Goal: Information Seeking & Learning: Check status

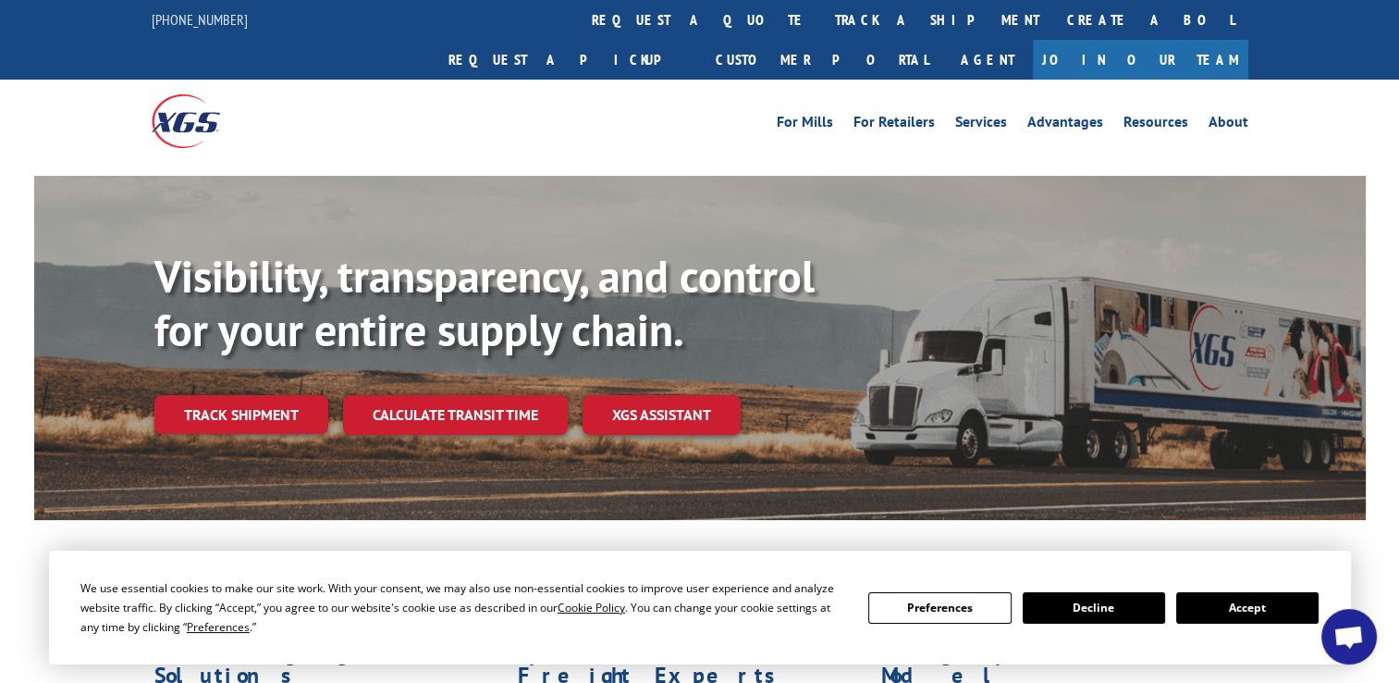
scroll to position [794, 0]
click at [821, 30] on link "track a shipment" at bounding box center [937, 20] width 232 height 40
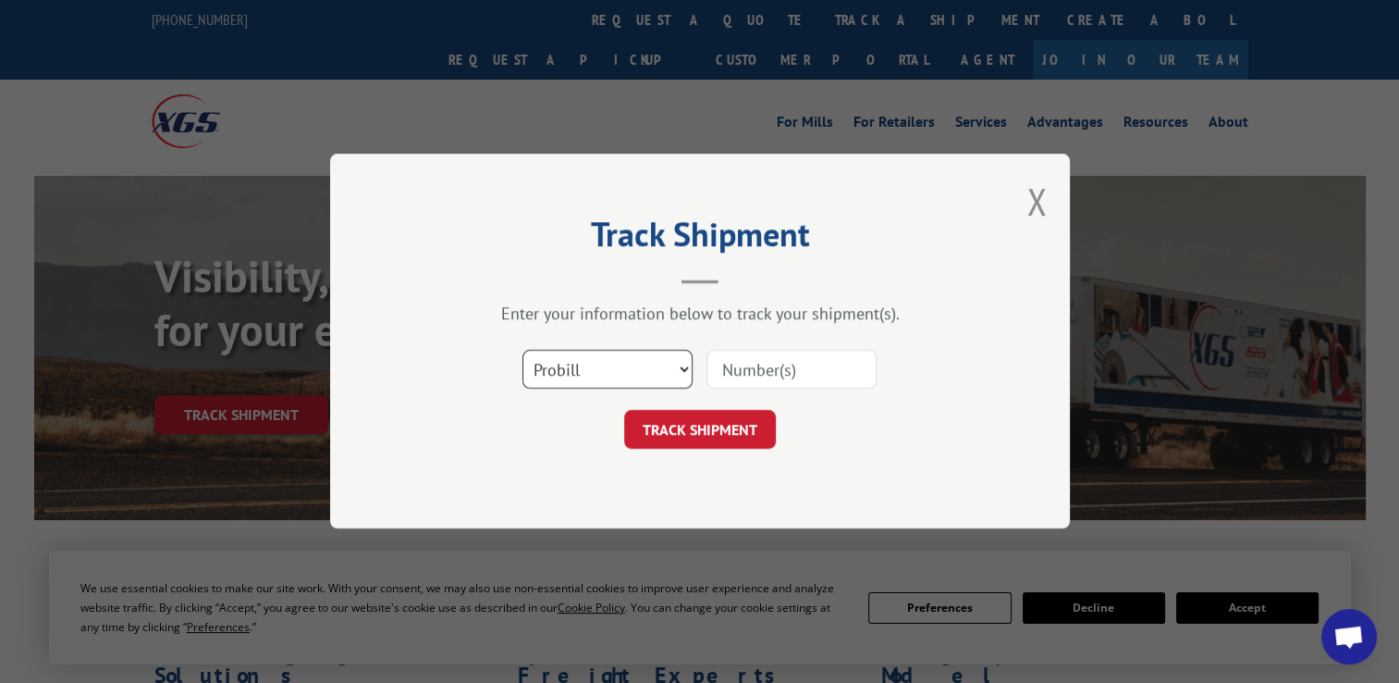
drag, startPoint x: 570, startPoint y: 368, endPoint x: 572, endPoint y: 390, distance: 22.3
click at [570, 379] on select "Select category... Probill BOL PO" at bounding box center [608, 370] width 170 height 39
select select "po"
click at [523, 351] on select "Select category... Probill BOL PO" at bounding box center [608, 370] width 170 height 39
click at [792, 370] on input at bounding box center [792, 370] width 170 height 39
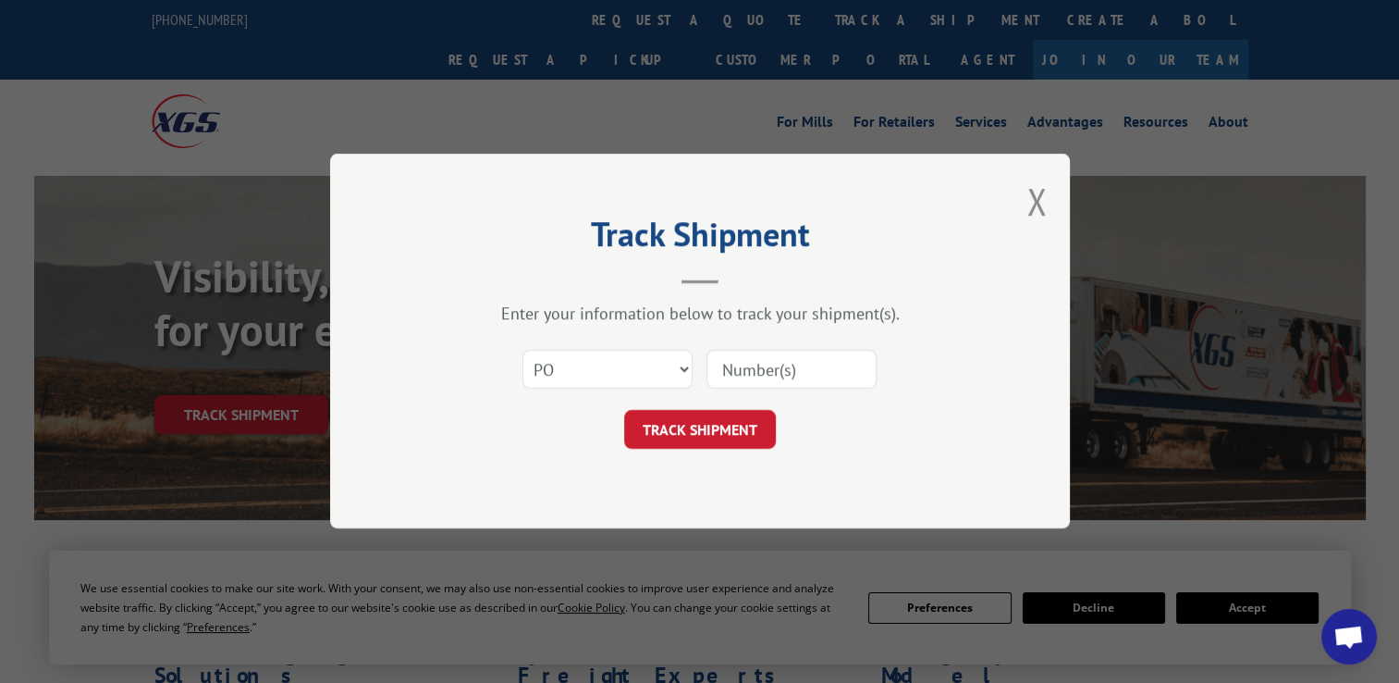
paste input "12548488"
type input "12548488"
click at [745, 420] on button "TRACK SHIPMENT" at bounding box center [700, 430] width 152 height 39
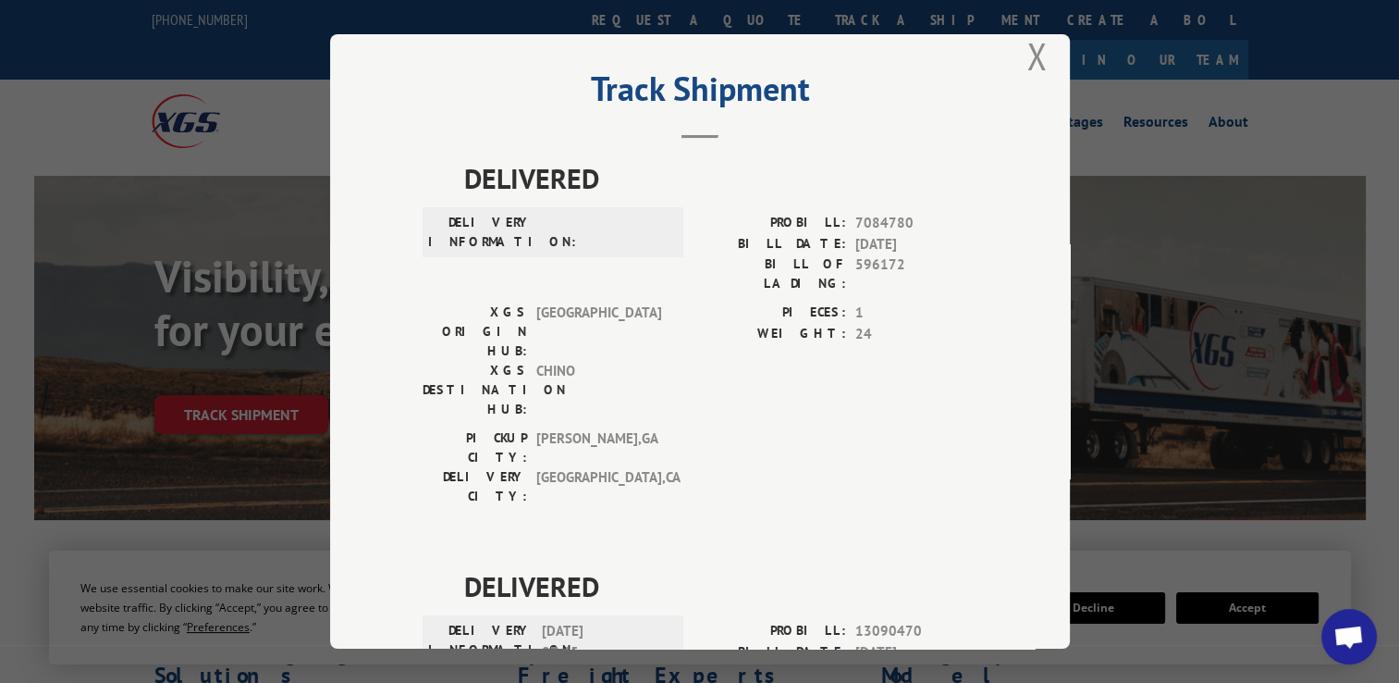
scroll to position [0, 0]
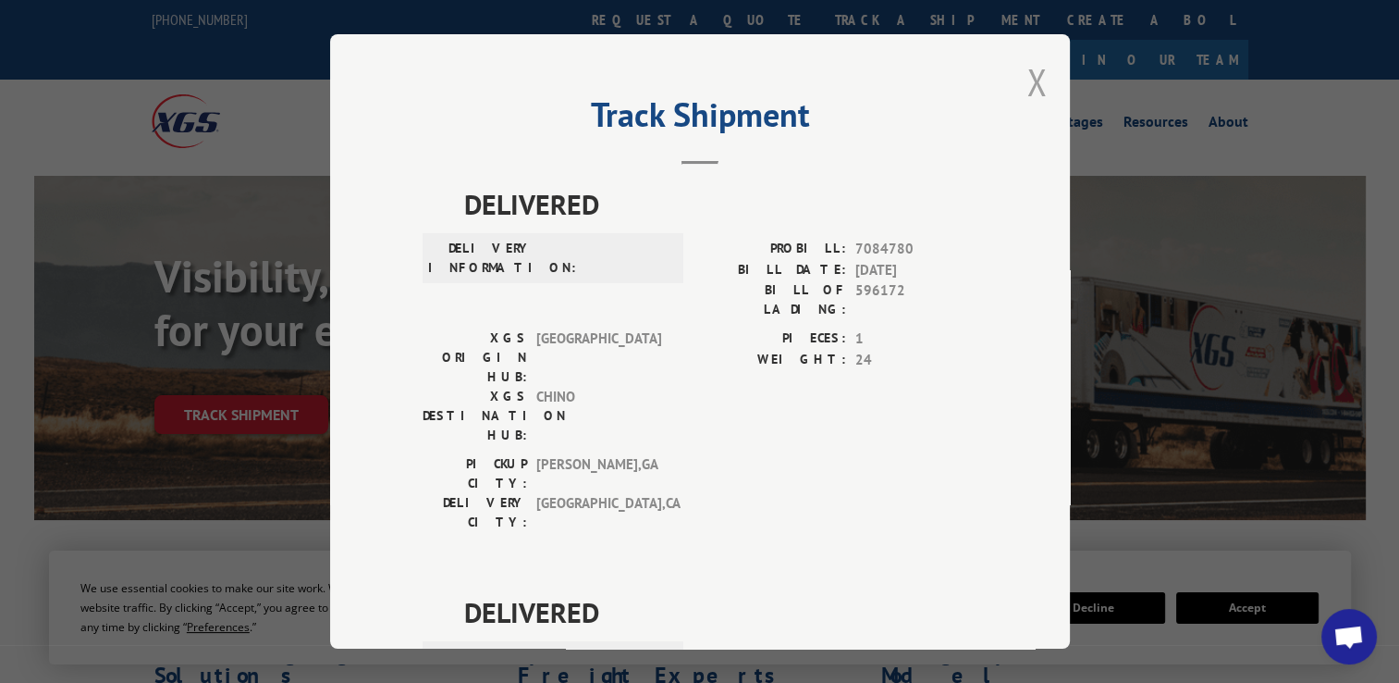
click at [1030, 68] on button "Close modal" at bounding box center [1037, 81] width 20 height 49
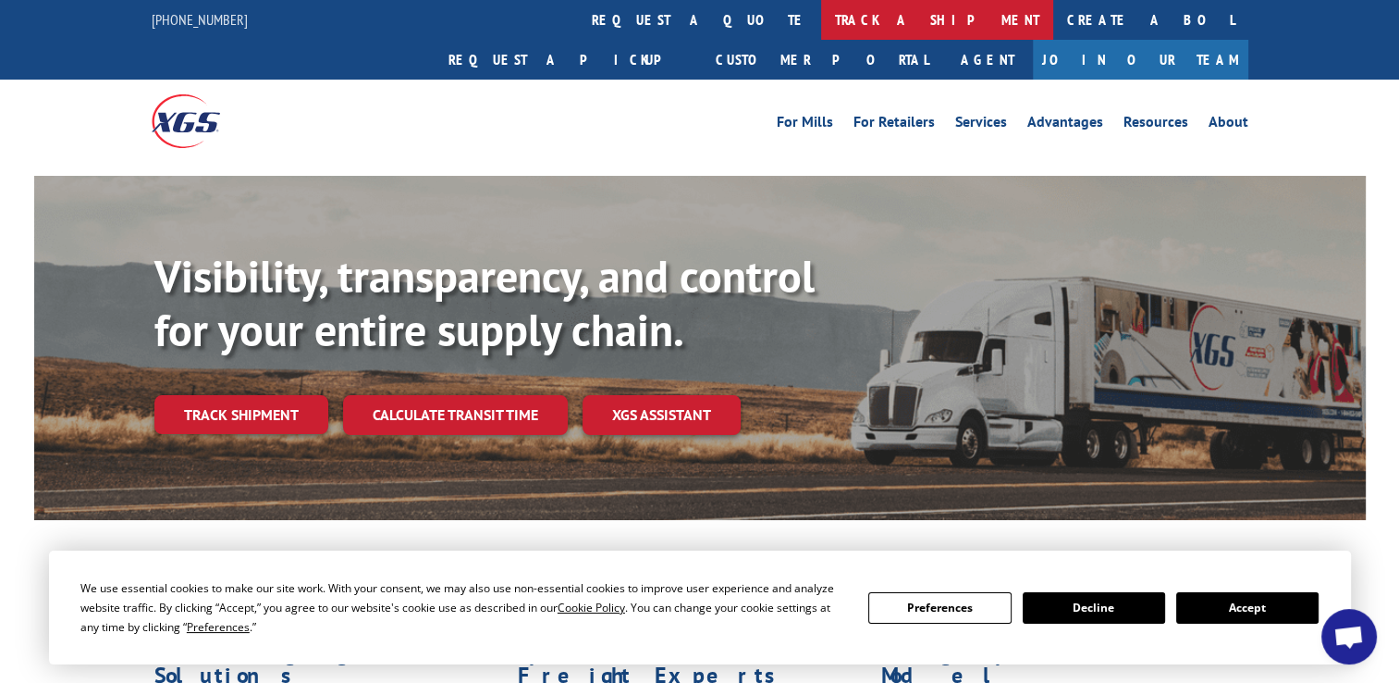
click at [821, 10] on link "track a shipment" at bounding box center [937, 20] width 232 height 40
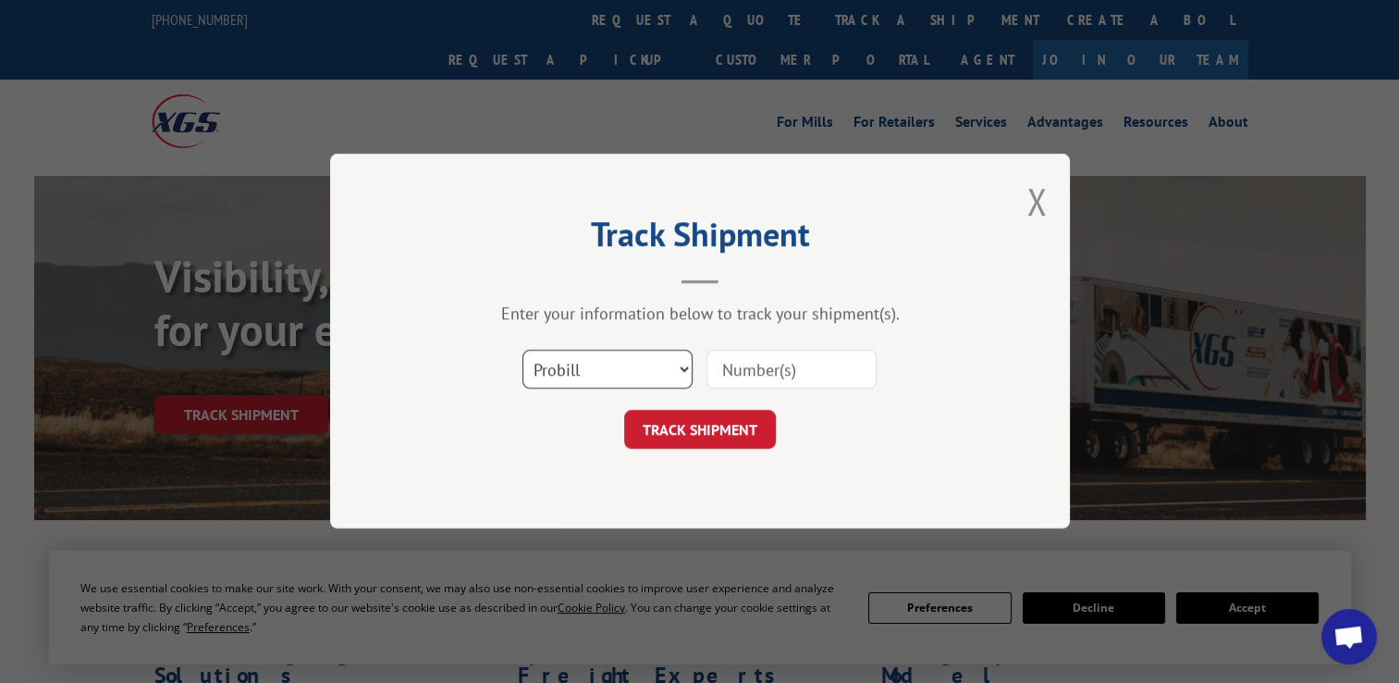
click at [626, 352] on select "Select category... Probill BOL PO" at bounding box center [608, 370] width 170 height 39
click at [523, 351] on select "Select category... Probill BOL PO" at bounding box center [608, 370] width 170 height 39
click at [585, 383] on select "Select category... Probill BOL PO" at bounding box center [608, 370] width 170 height 39
select select "po"
click at [523, 351] on select "Select category... Probill BOL PO" at bounding box center [608, 370] width 170 height 39
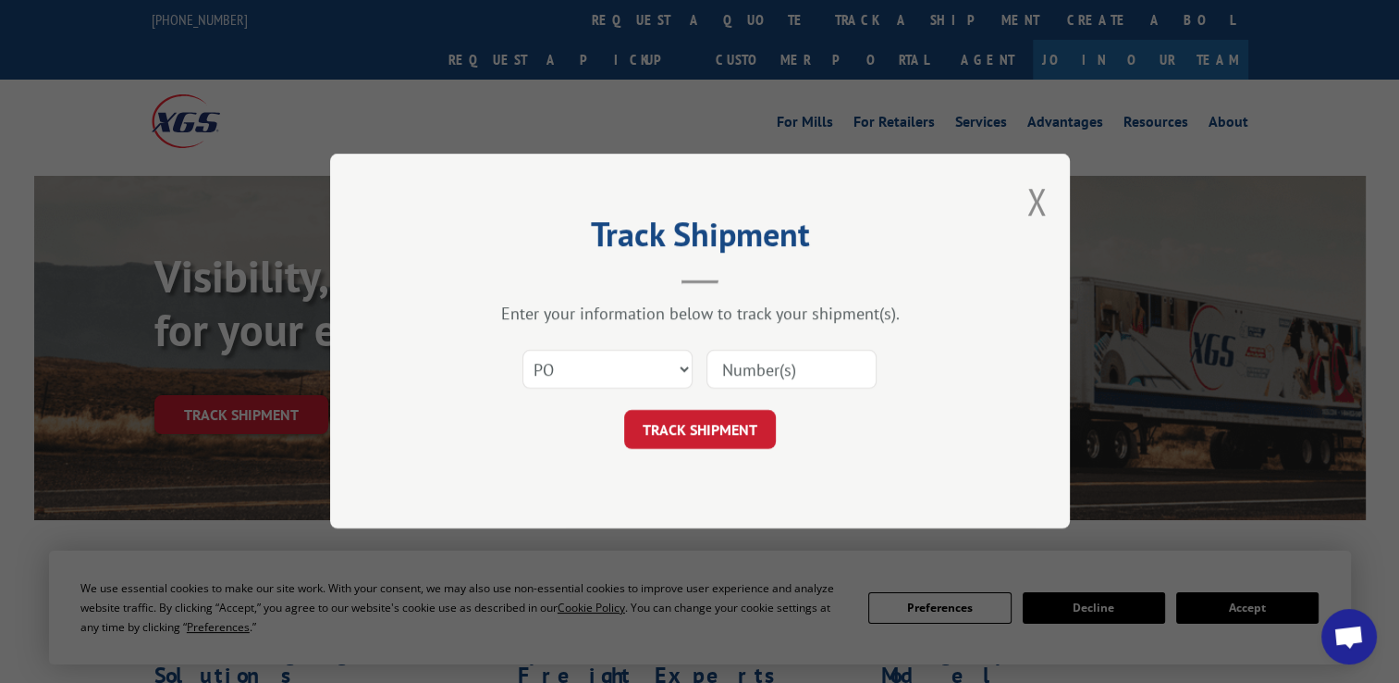
click at [763, 367] on input at bounding box center [792, 370] width 170 height 39
paste input "06522216"
type input "06522216"
click at [751, 423] on button "TRACK SHIPMENT" at bounding box center [700, 430] width 152 height 39
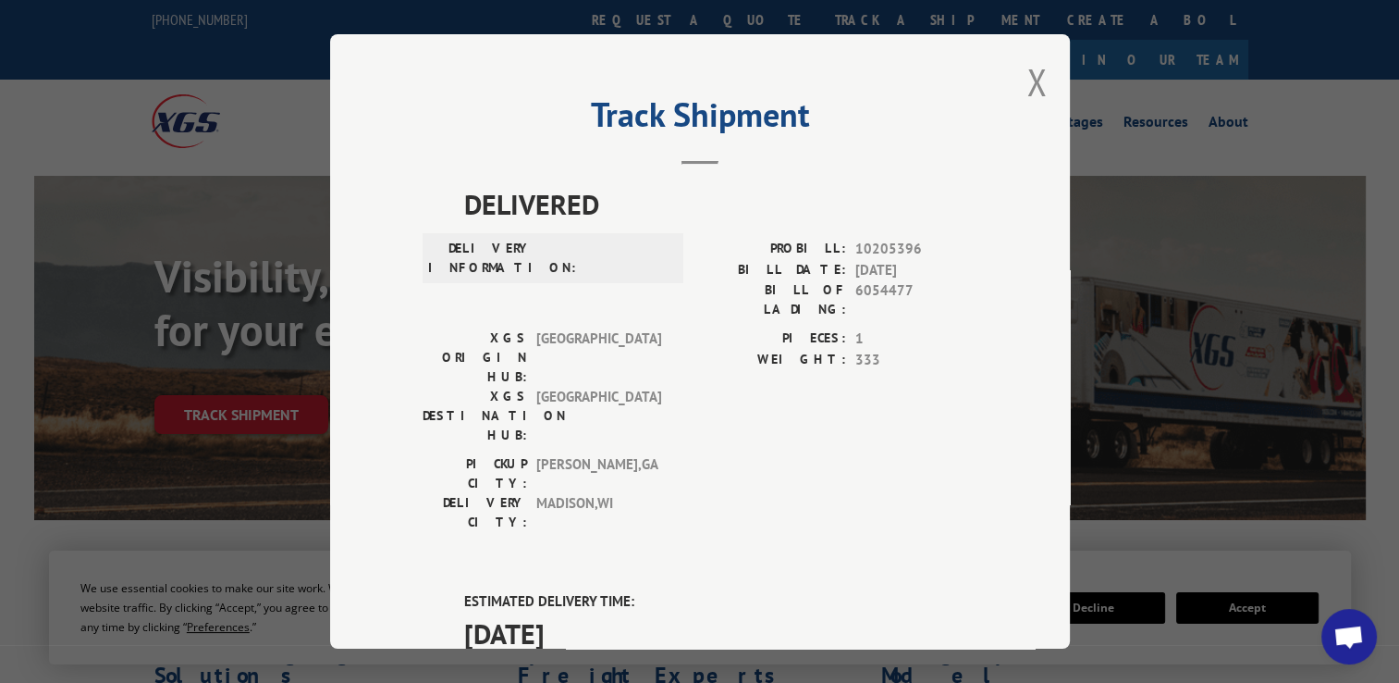
click at [1014, 77] on div "Track Shipment DELIVERED DELIVERY INFORMATION: PROBILL: 10205396 BILL DATE: [DA…" at bounding box center [700, 341] width 740 height 614
click at [1027, 76] on button "Close modal" at bounding box center [1037, 81] width 20 height 49
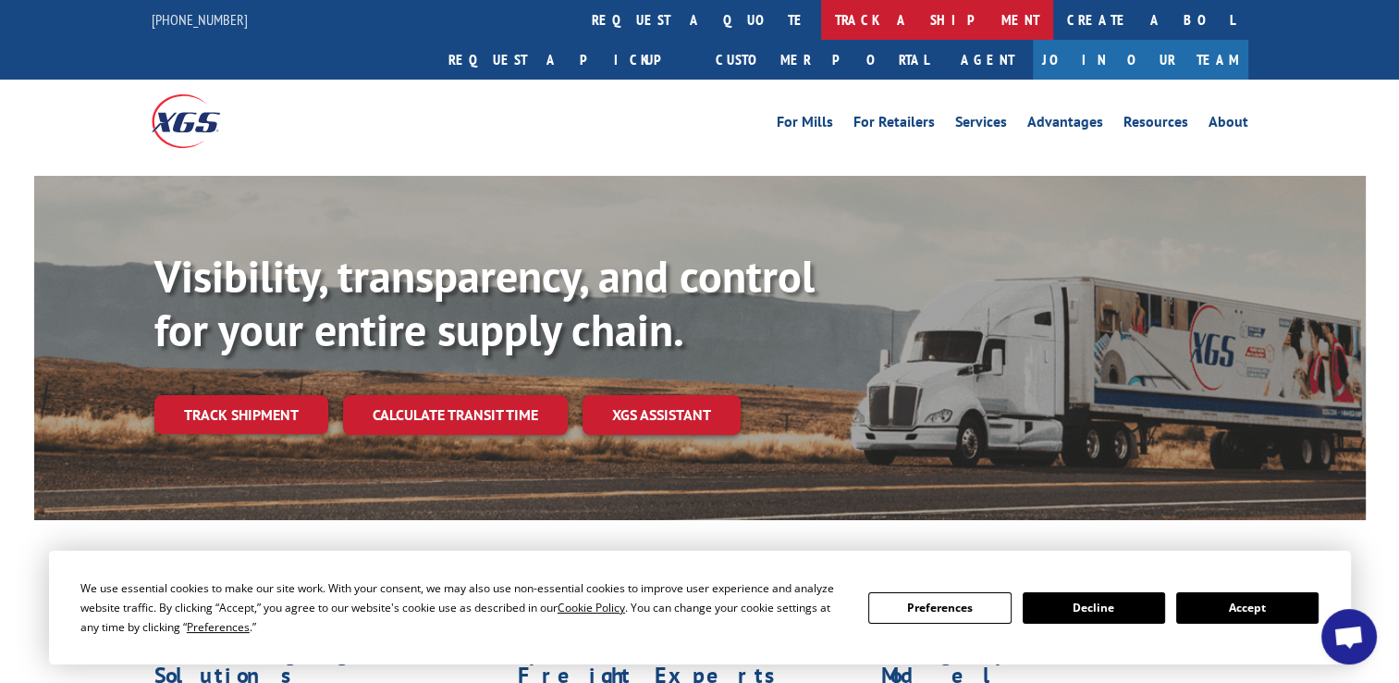
click at [821, 17] on link "track a shipment" at bounding box center [937, 20] width 232 height 40
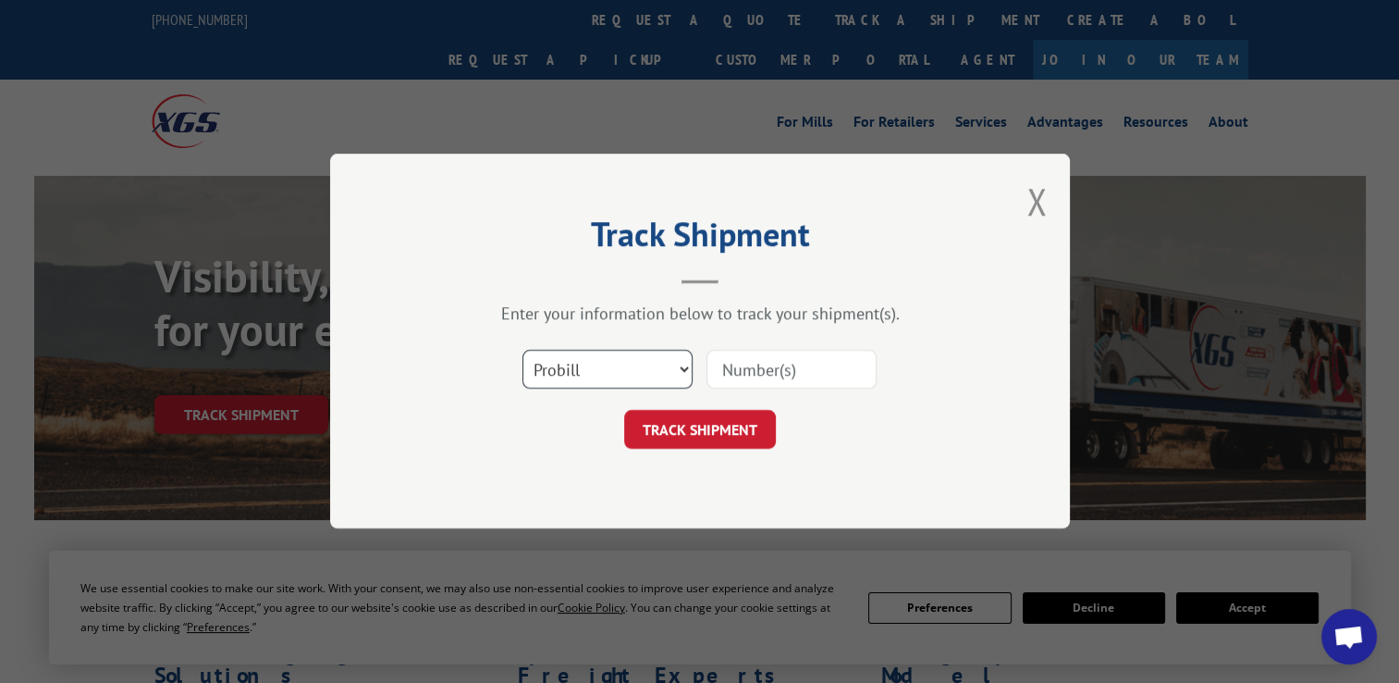
click at [593, 386] on select "Select category... Probill BOL PO" at bounding box center [608, 370] width 170 height 39
click at [523, 351] on select "Select category... Probill BOL PO" at bounding box center [608, 370] width 170 height 39
click at [608, 377] on select "Select category... Probill BOL PO" at bounding box center [608, 370] width 170 height 39
select select "po"
click at [523, 351] on select "Select category... Probill BOL PO" at bounding box center [608, 370] width 170 height 39
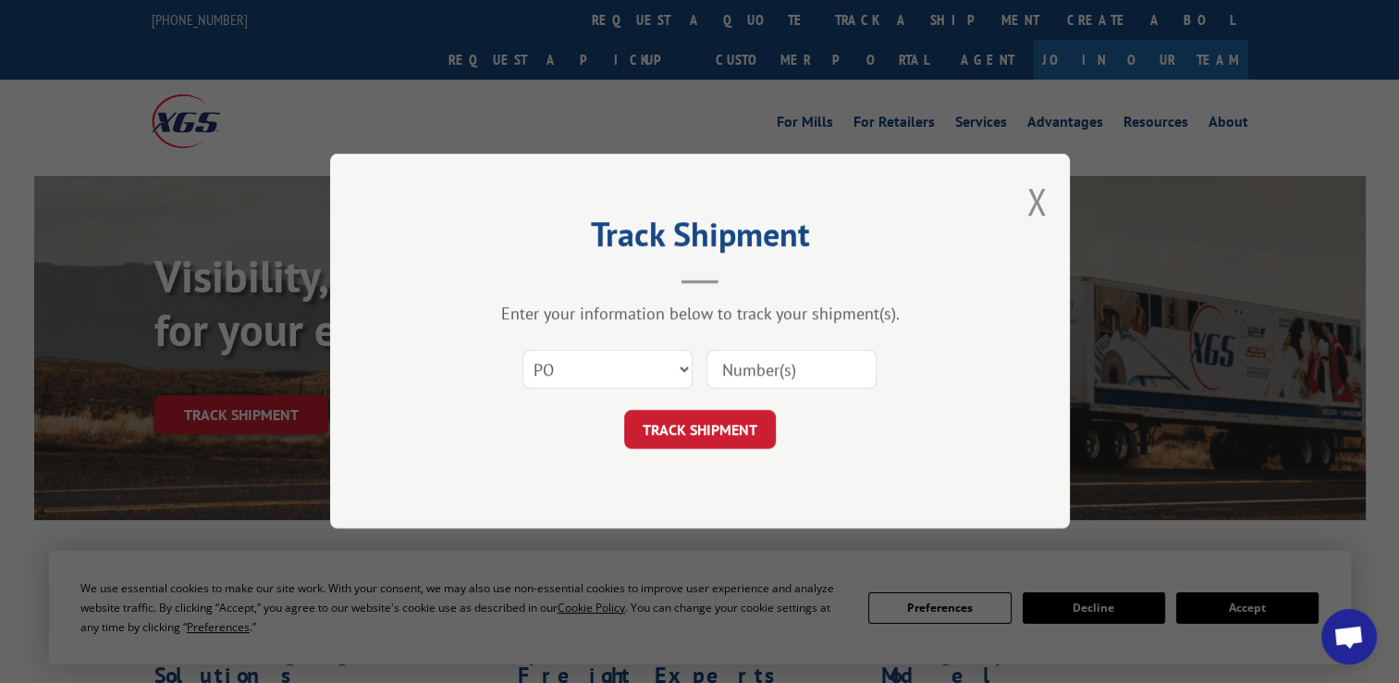
click at [781, 380] on input at bounding box center [792, 370] width 170 height 39
paste input "07512262"
type input "07512262"
click at [736, 424] on button "TRACK SHIPMENT" at bounding box center [700, 430] width 152 height 39
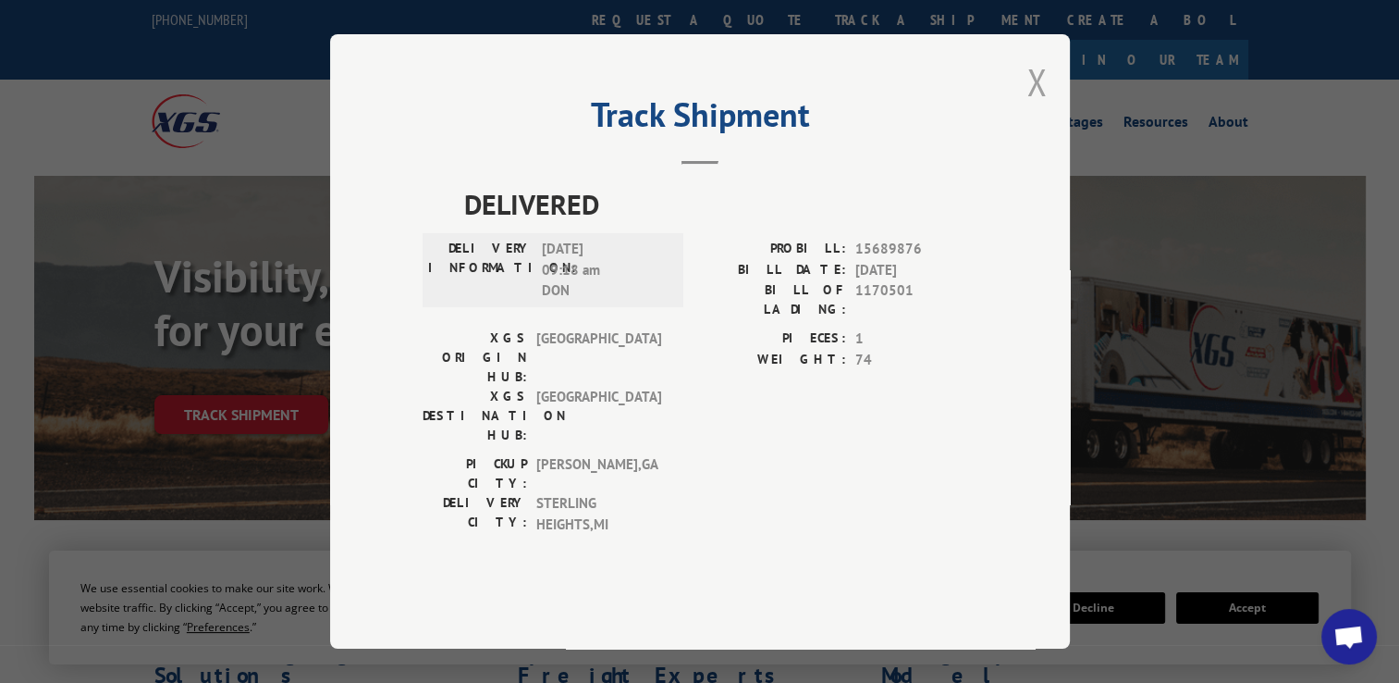
click at [1041, 106] on button "Close modal" at bounding box center [1037, 81] width 20 height 49
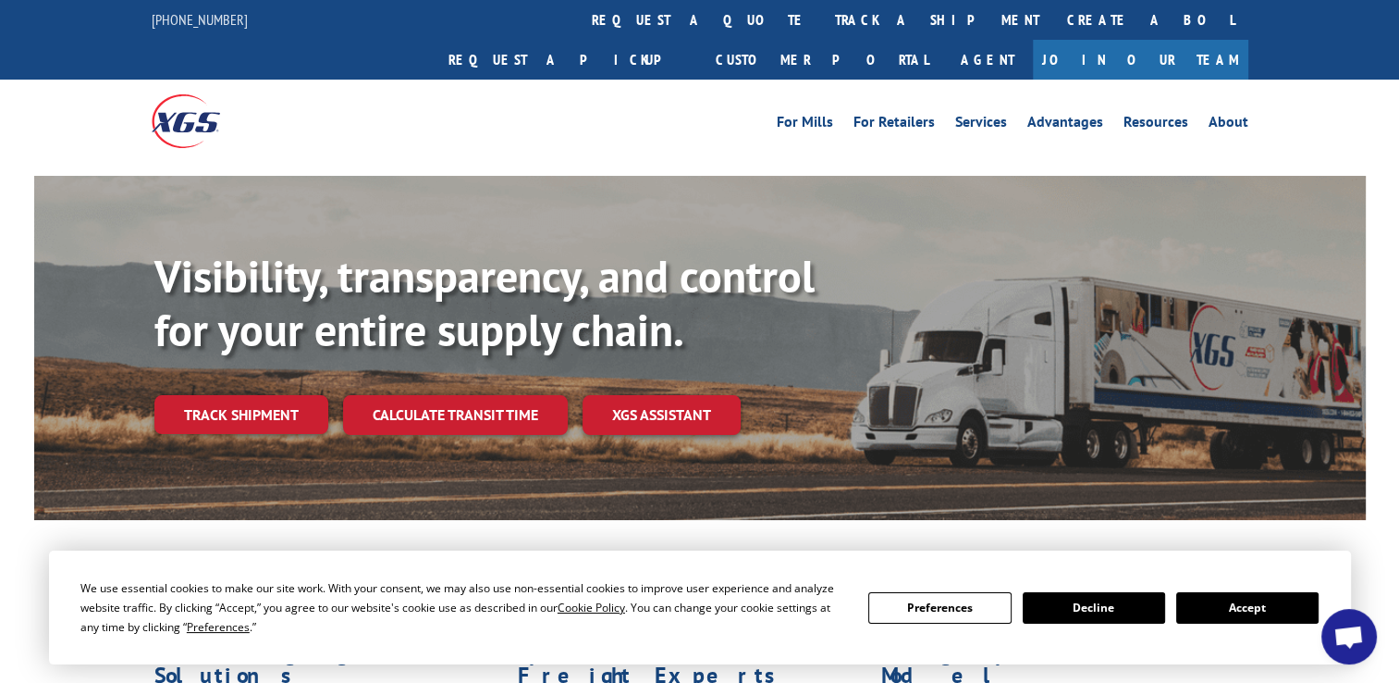
click at [821, 22] on link "track a shipment" at bounding box center [937, 20] width 232 height 40
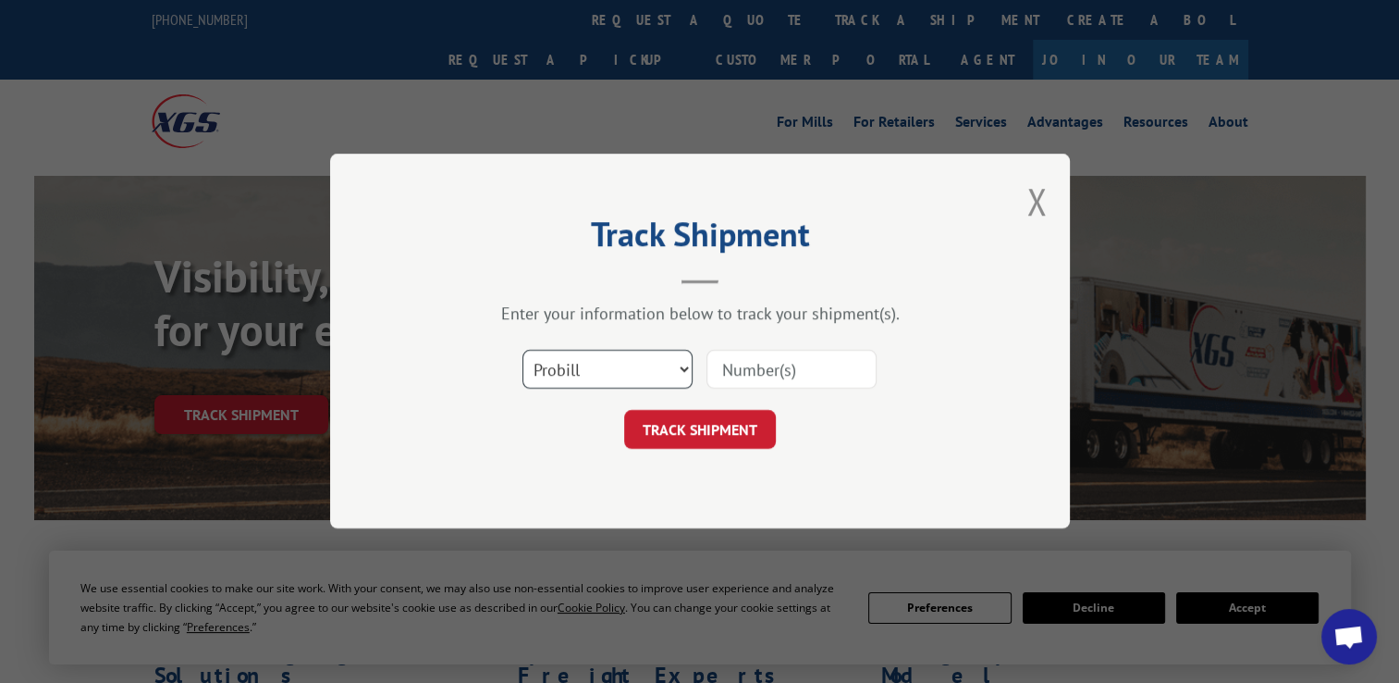
click at [555, 366] on select "Select category... Probill BOL PO" at bounding box center [608, 370] width 170 height 39
select select "po"
click at [523, 351] on select "Select category... Probill BOL PO" at bounding box center [608, 370] width 170 height 39
click at [733, 379] on input at bounding box center [792, 370] width 170 height 39
paste input "07512262"
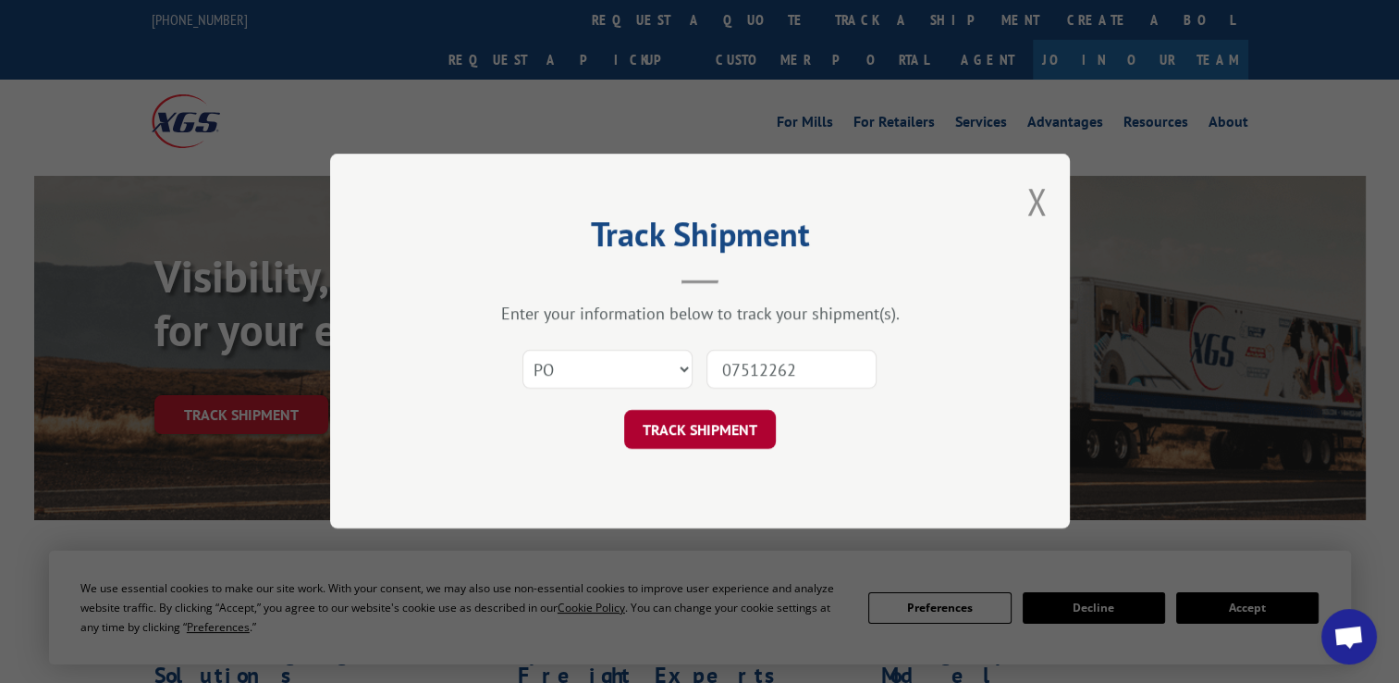
type input "07512262"
click at [709, 437] on button "TRACK SHIPMENT" at bounding box center [700, 430] width 152 height 39
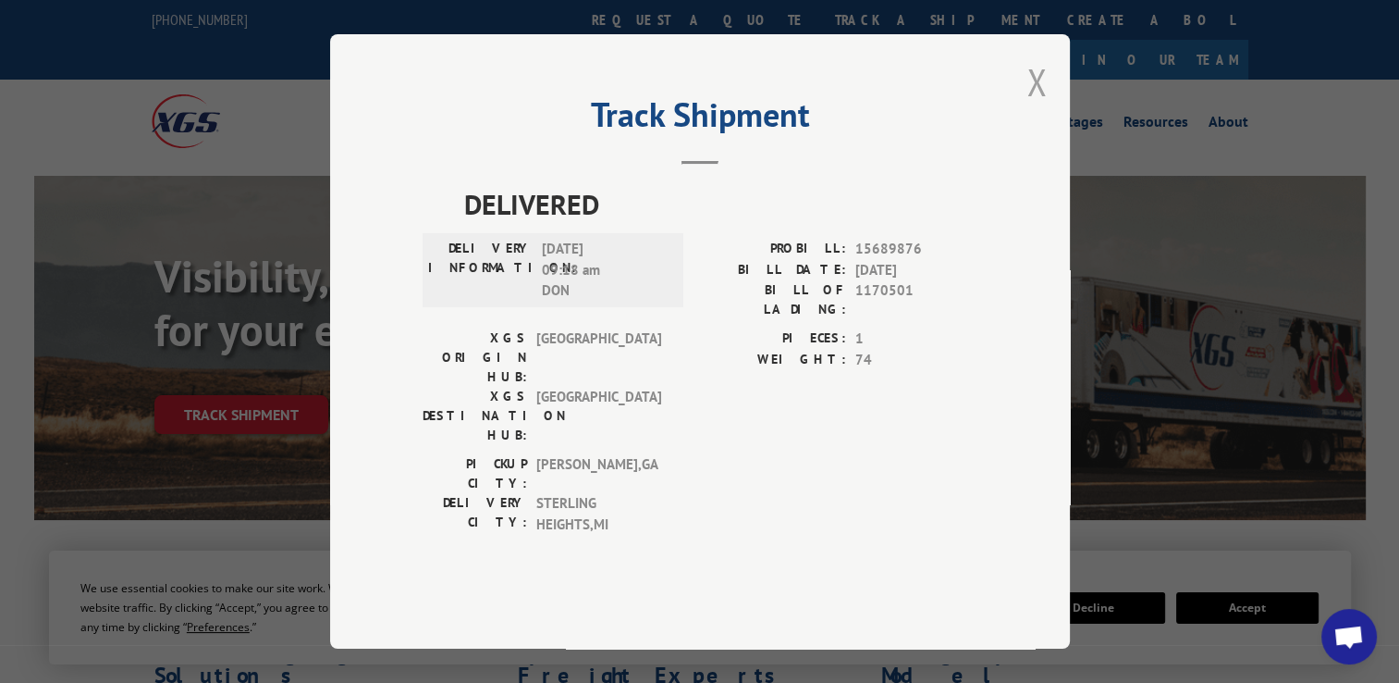
click at [1032, 106] on button "Close modal" at bounding box center [1037, 81] width 20 height 49
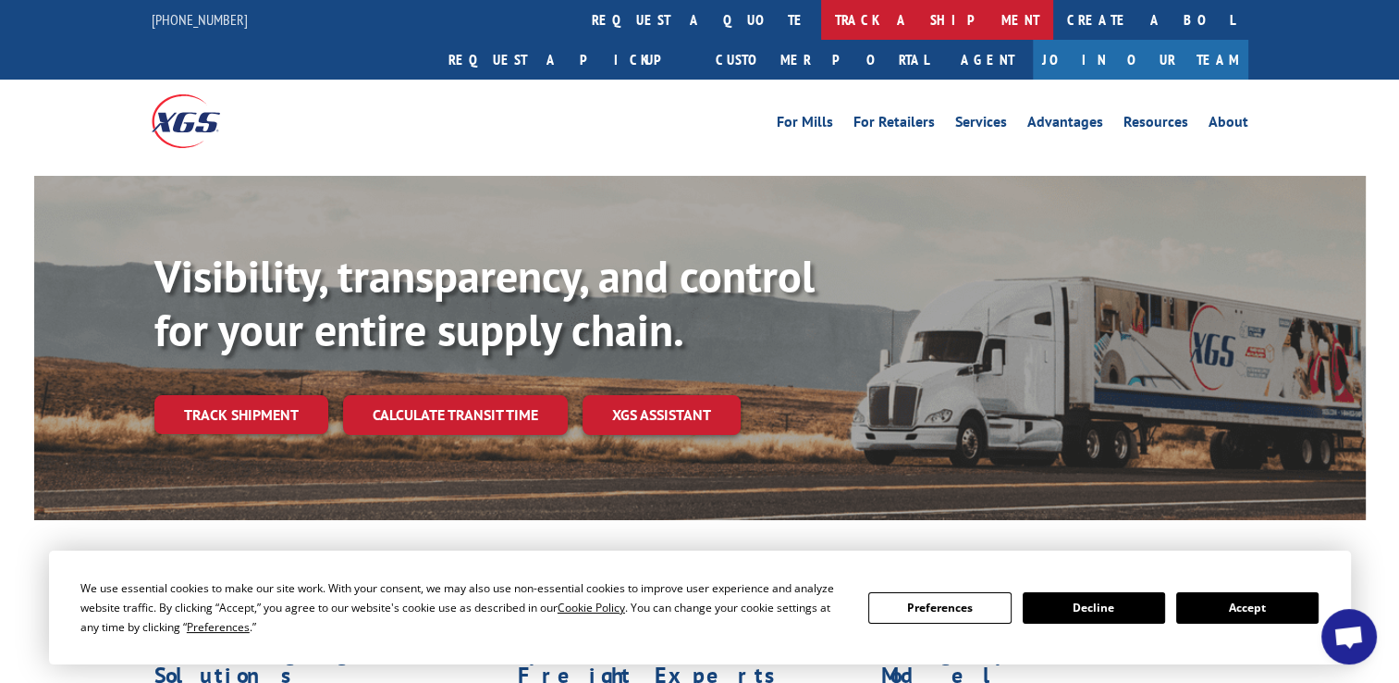
click at [821, 33] on link "track a shipment" at bounding box center [937, 20] width 232 height 40
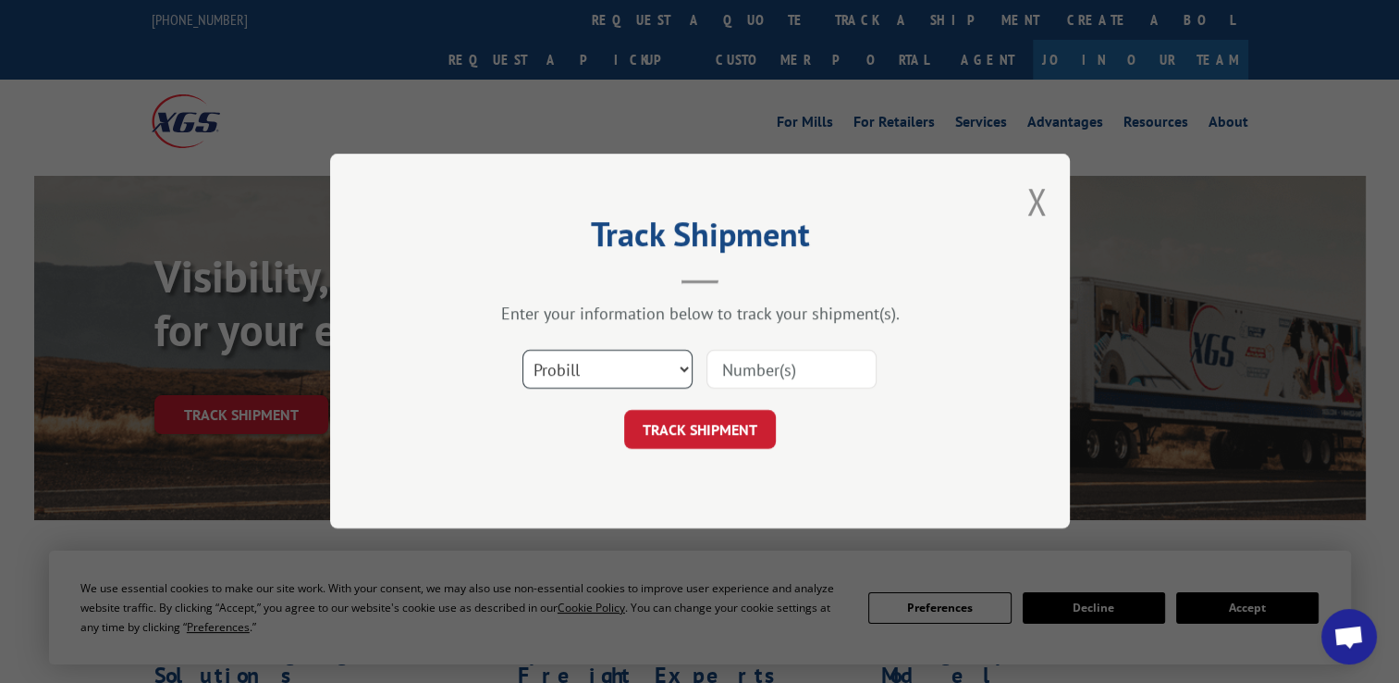
click at [549, 381] on select "Select category... Probill BOL PO" at bounding box center [608, 370] width 170 height 39
select select "po"
click at [523, 351] on select "Select category... Probill BOL PO" at bounding box center [608, 370] width 170 height 39
click at [779, 372] on input at bounding box center [792, 370] width 170 height 39
paste input "98512598"
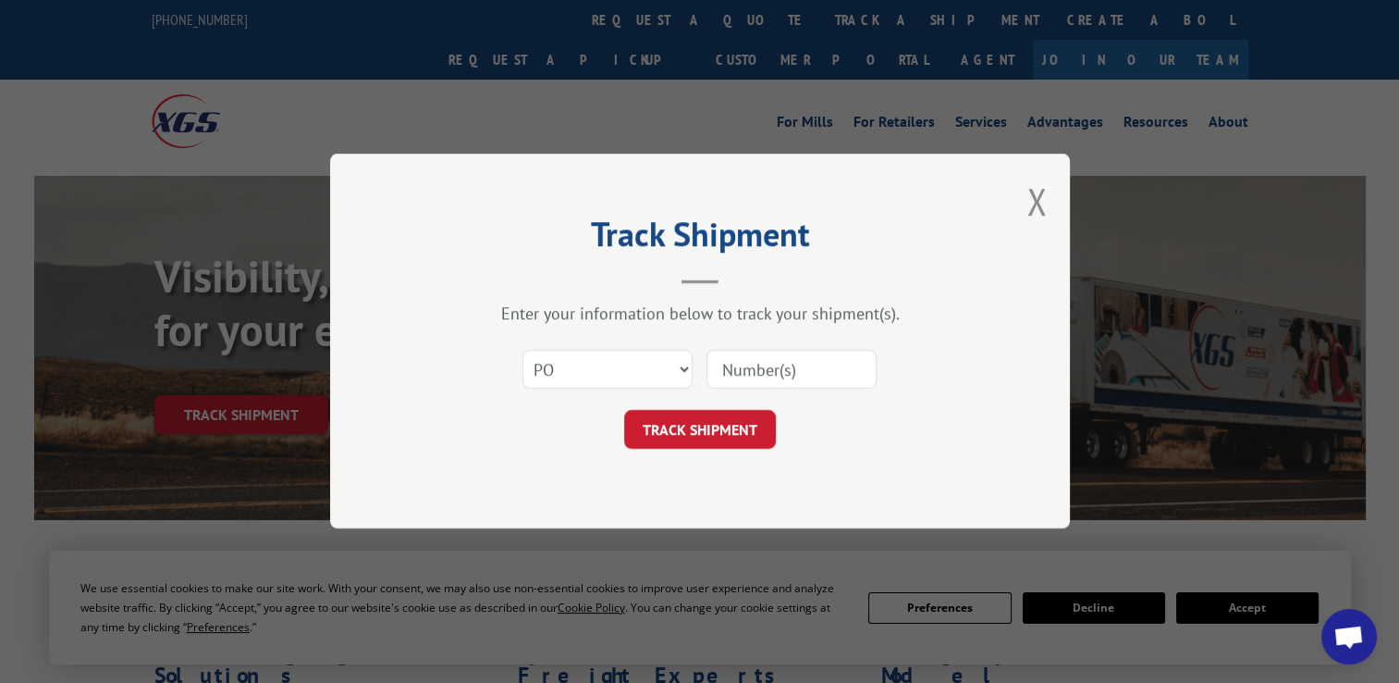
type input "98512598"
click button "TRACK SHIPMENT" at bounding box center [700, 430] width 152 height 39
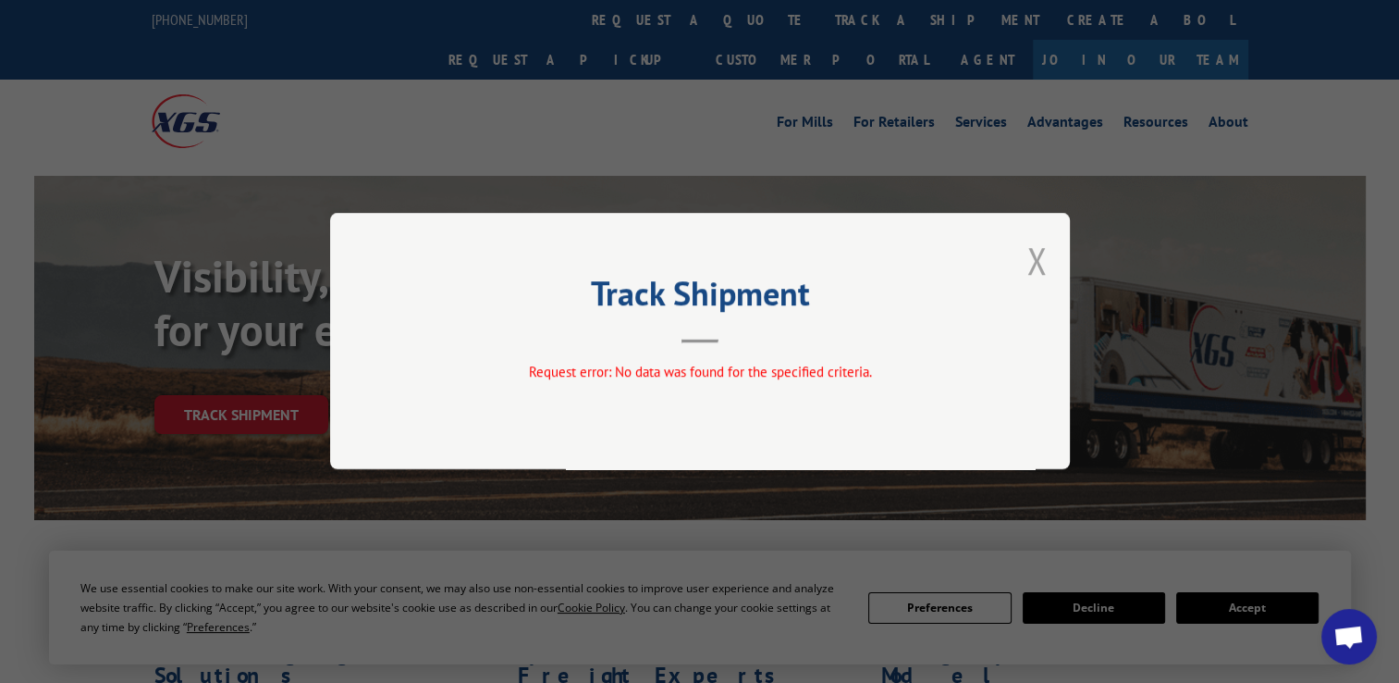
click at [1032, 261] on button "Close modal" at bounding box center [1037, 260] width 20 height 49
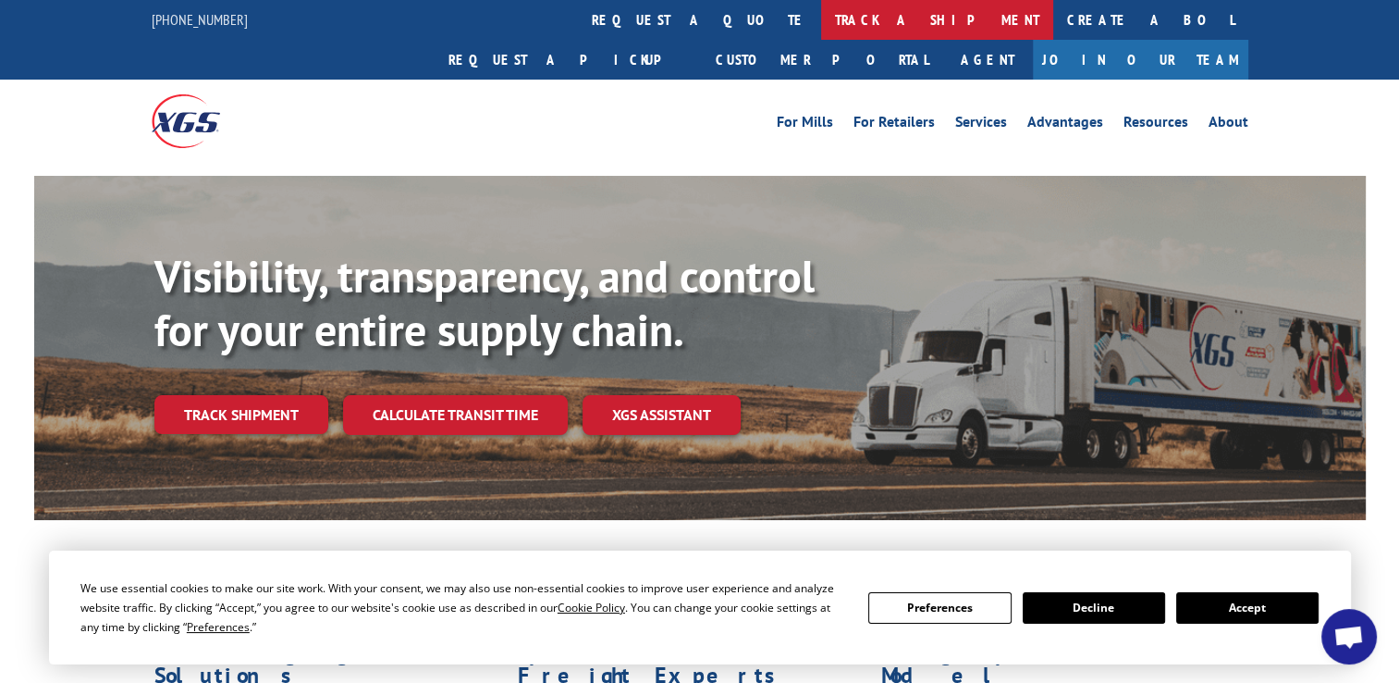
click at [821, 6] on link "track a shipment" at bounding box center [937, 20] width 232 height 40
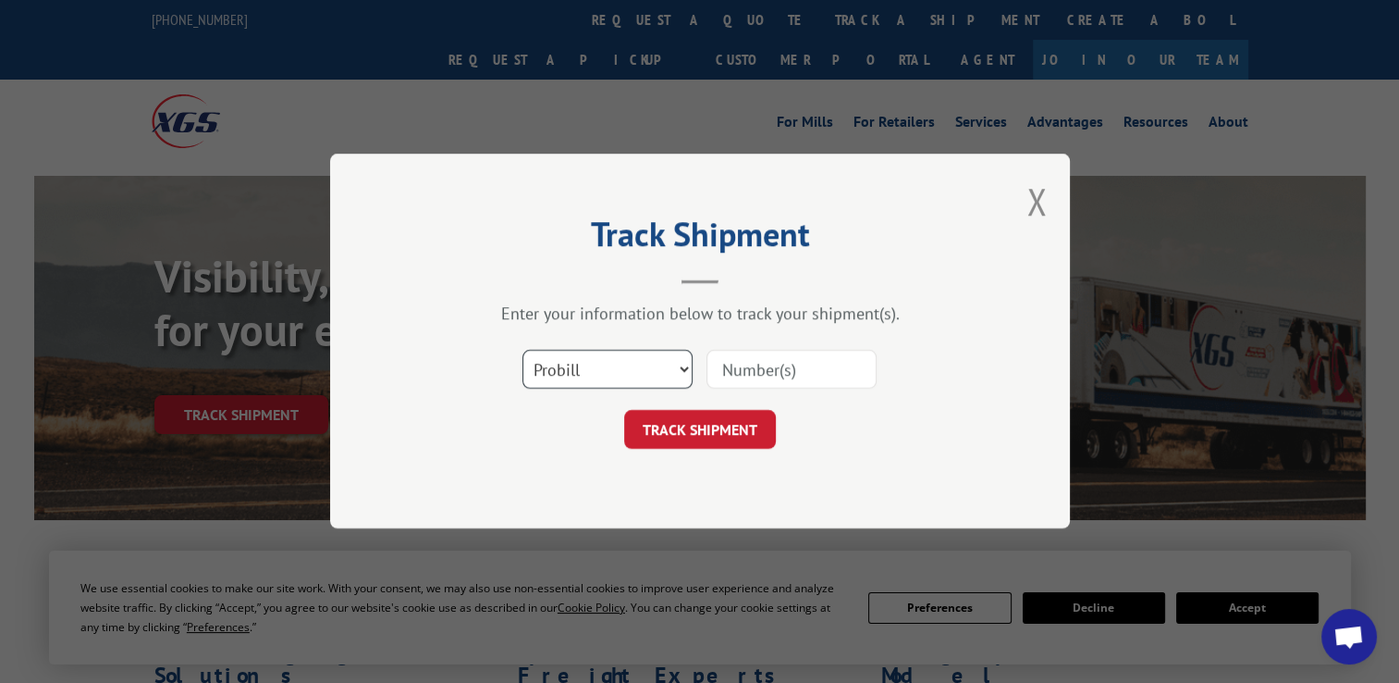
click at [595, 386] on select "Select category... Probill BOL PO" at bounding box center [608, 370] width 170 height 39
select select "po"
click at [523, 351] on select "Select category... Probill BOL PO" at bounding box center [608, 370] width 170 height 39
click at [802, 375] on input at bounding box center [792, 370] width 170 height 39
paste input "41532506"
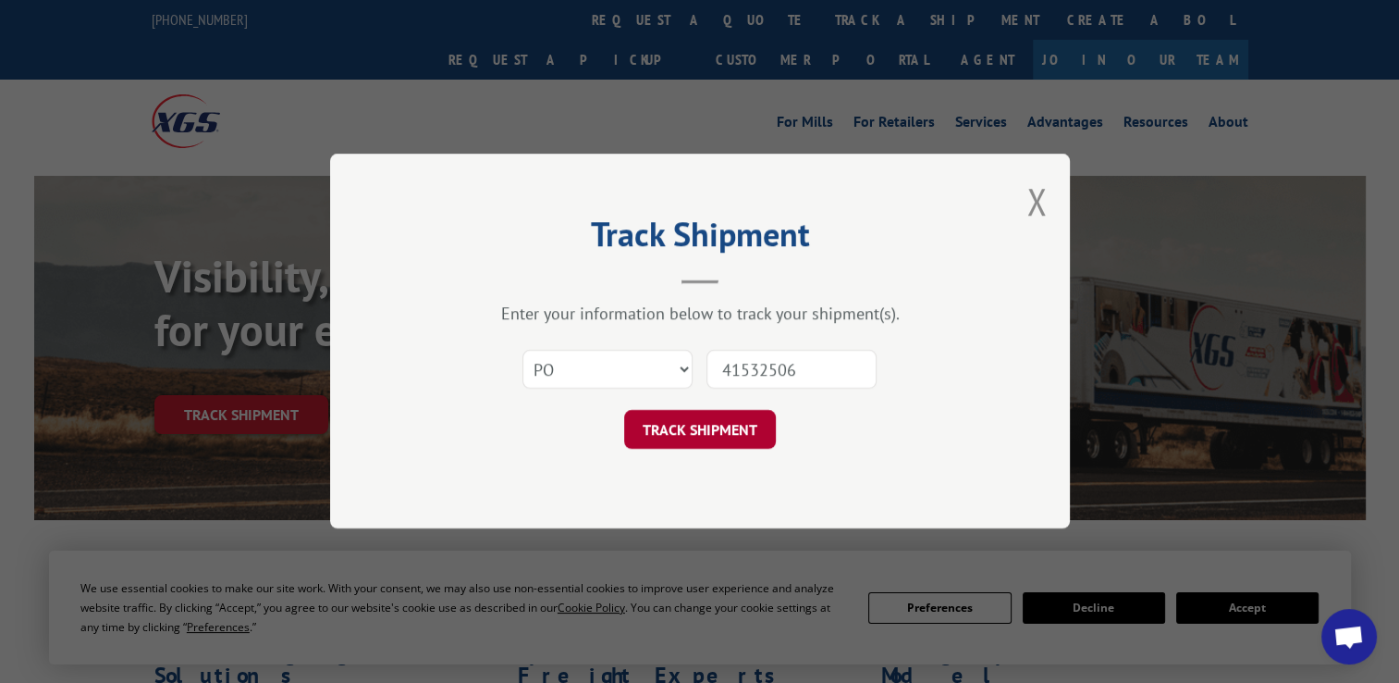
type input "41532506"
click at [731, 427] on button "TRACK SHIPMENT" at bounding box center [700, 430] width 152 height 39
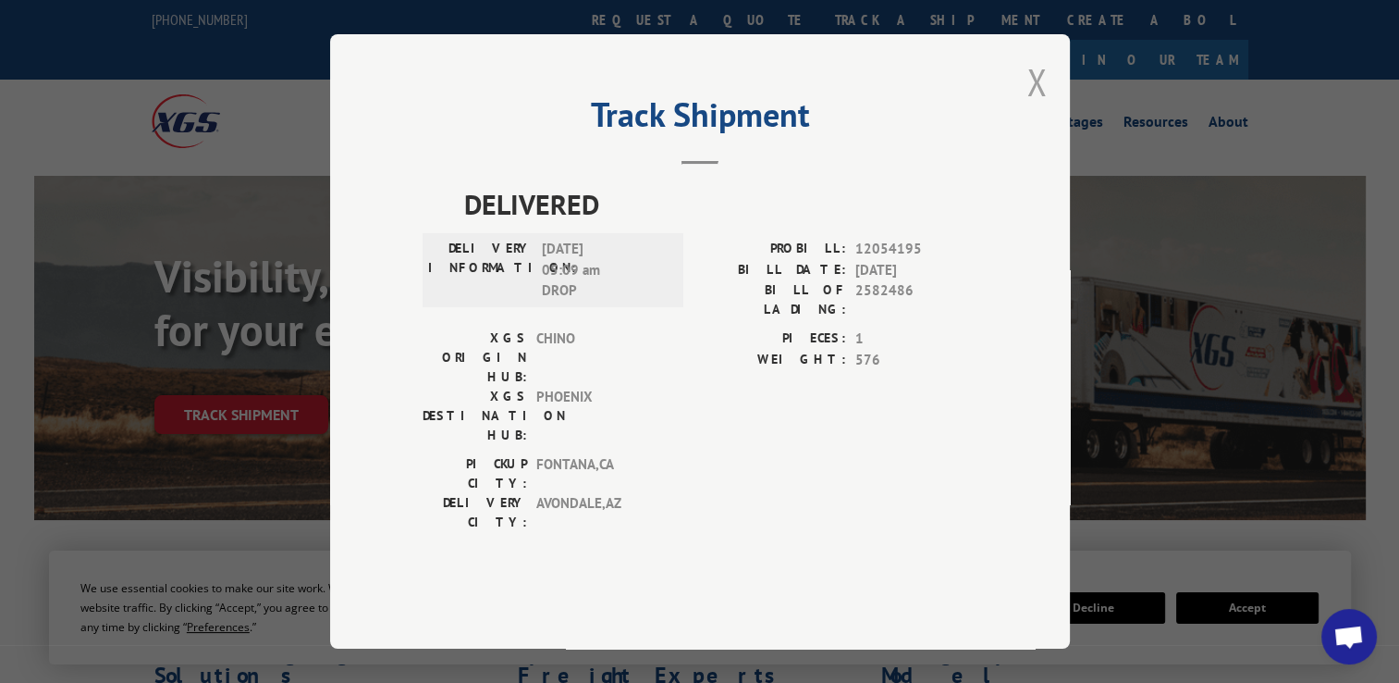
click at [1046, 106] on button "Close modal" at bounding box center [1037, 81] width 20 height 49
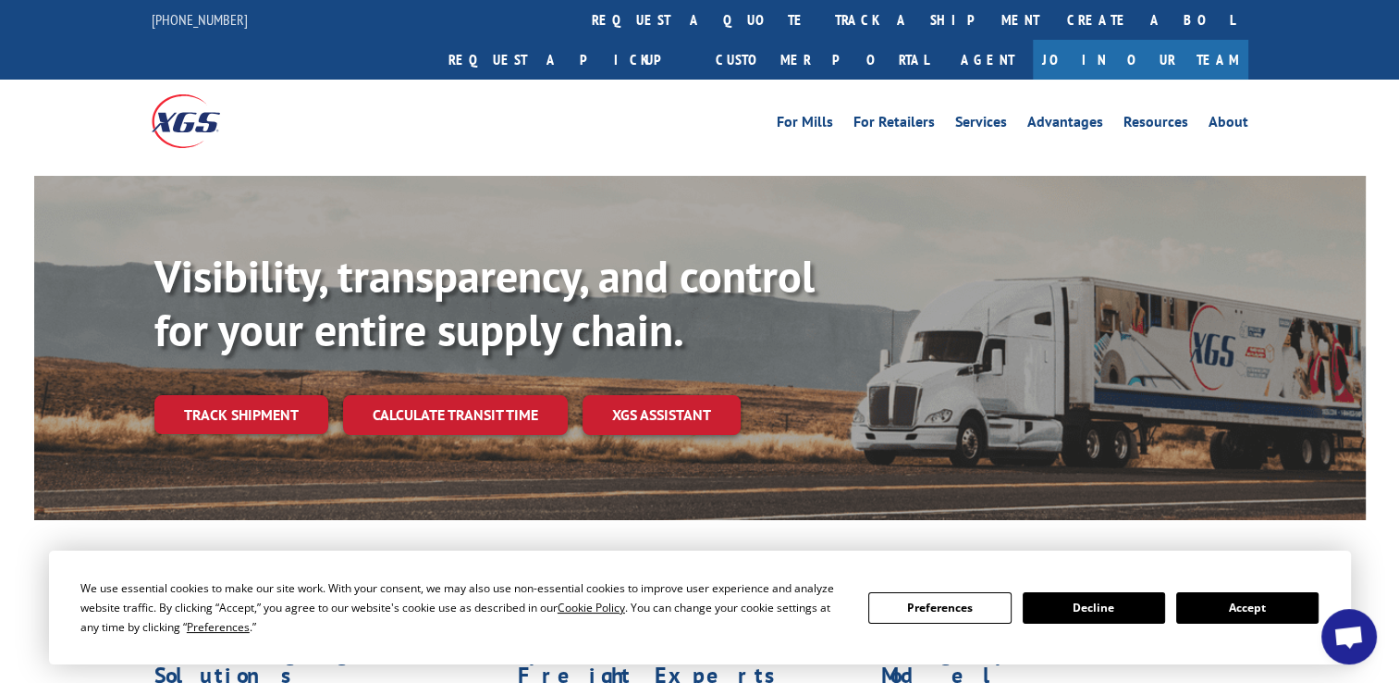
click at [821, 19] on link "track a shipment" at bounding box center [937, 20] width 232 height 40
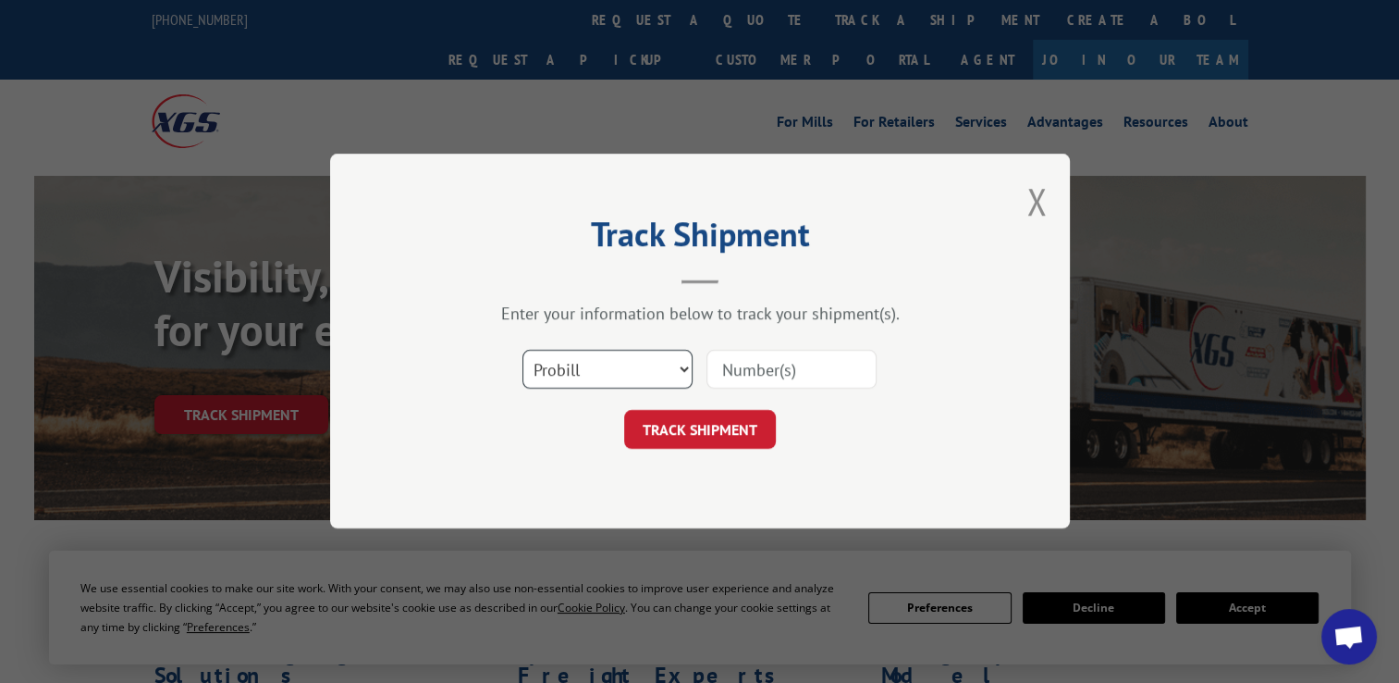
click at [605, 353] on select "Select category... Probill BOL PO" at bounding box center [608, 370] width 170 height 39
select select "po"
click at [523, 351] on select "Select category... Probill BOL PO" at bounding box center [608, 370] width 170 height 39
click at [788, 363] on input at bounding box center [792, 370] width 170 height 39
paste input "07512354"
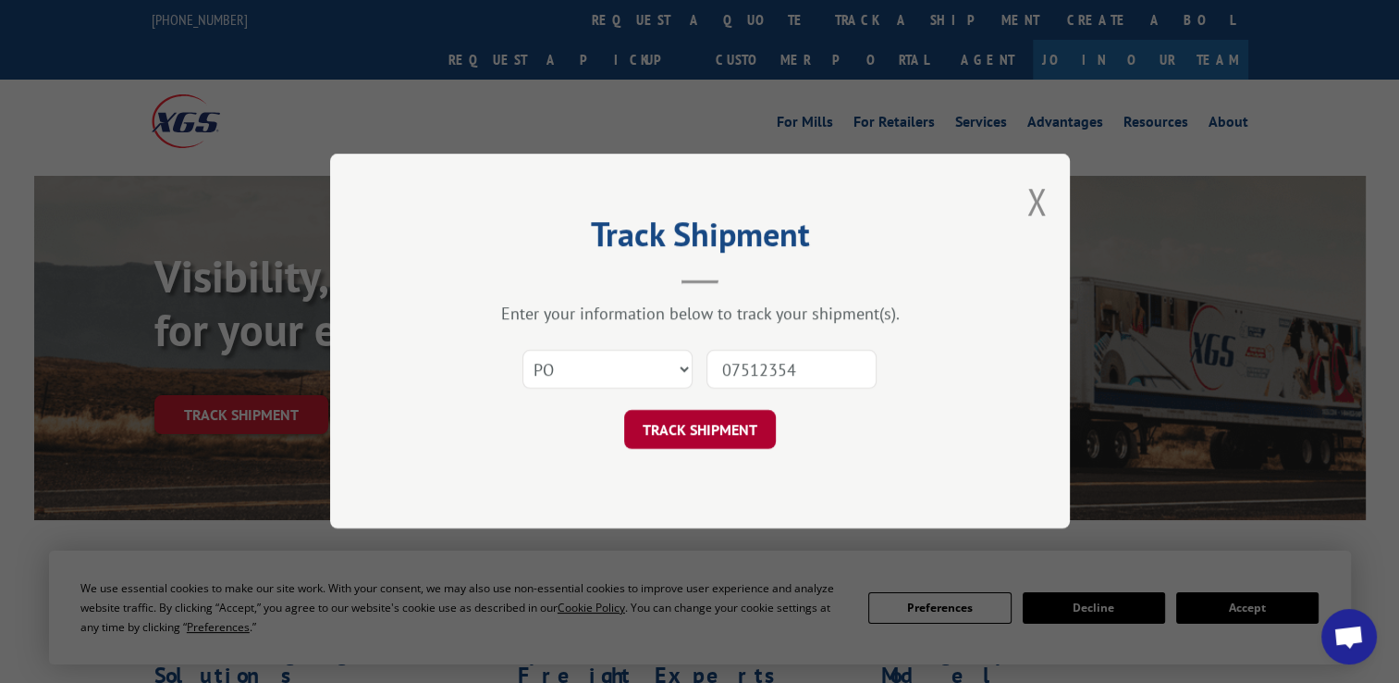
type input "07512354"
click at [731, 433] on button "TRACK SHIPMENT" at bounding box center [700, 430] width 152 height 39
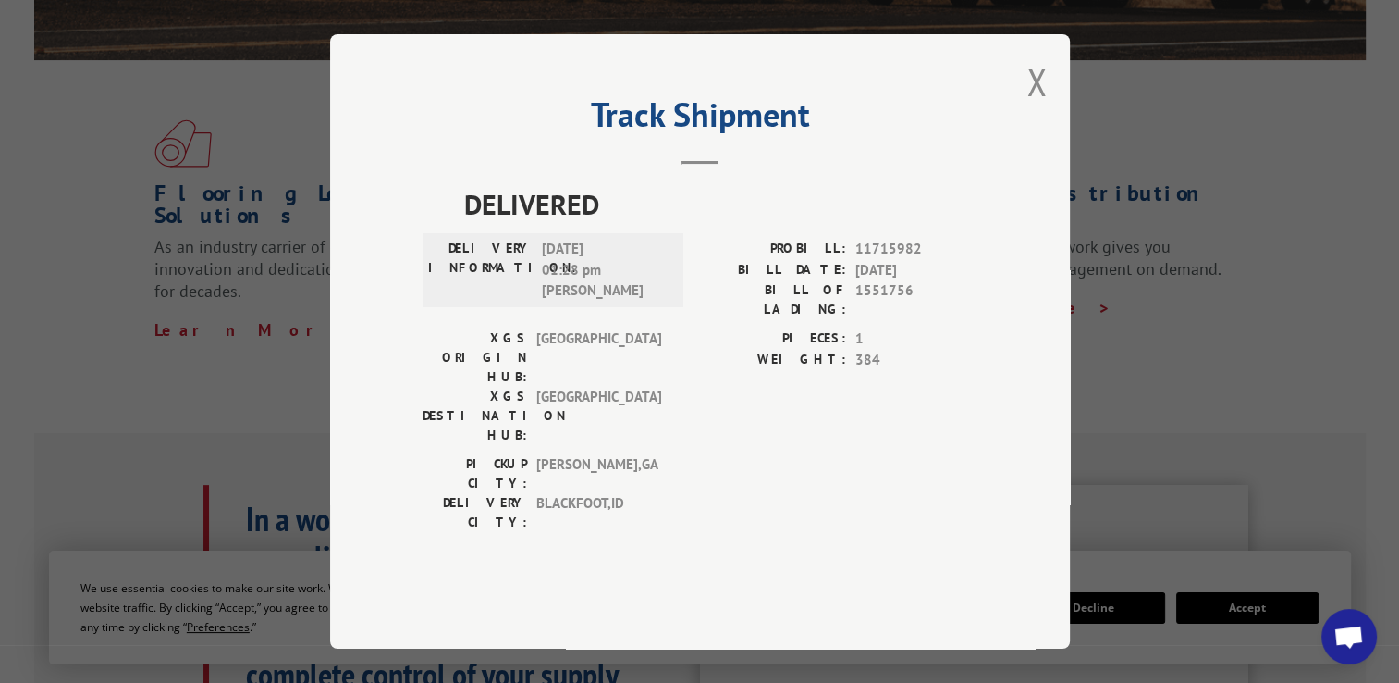
scroll to position [462, 0]
click at [1033, 106] on button "Close modal" at bounding box center [1037, 81] width 20 height 49
